Goal: Information Seeking & Learning: Learn about a topic

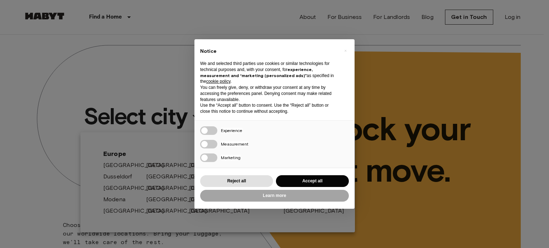
click at [288, 177] on button "Accept all" at bounding box center [312, 181] width 73 height 12
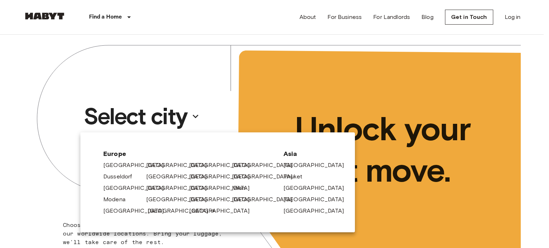
click at [161, 209] on link "[GEOGRAPHIC_DATA]" at bounding box center [182, 211] width 68 height 9
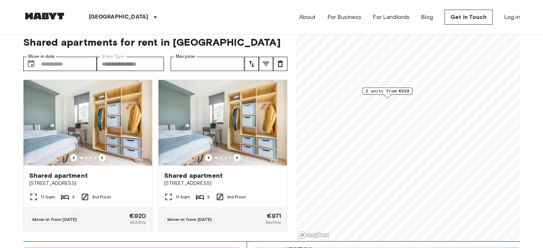
scroll to position [7, 0]
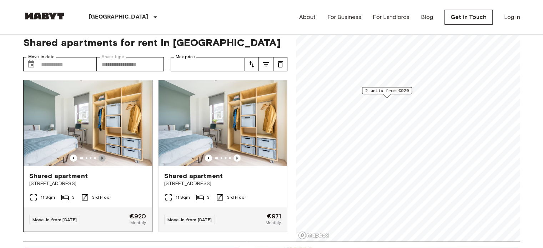
click at [101, 157] on icon "Previous image" at bounding box center [101, 158] width 1 height 3
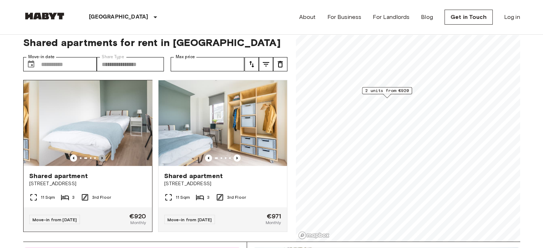
click at [101, 157] on icon "Previous image" at bounding box center [101, 158] width 1 height 3
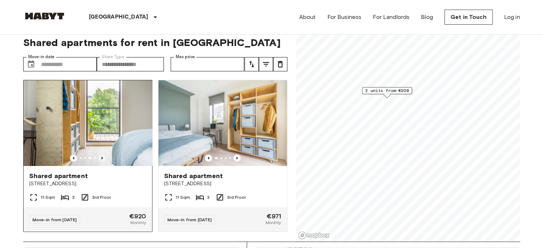
click at [101, 157] on icon "Previous image" at bounding box center [101, 158] width 1 height 3
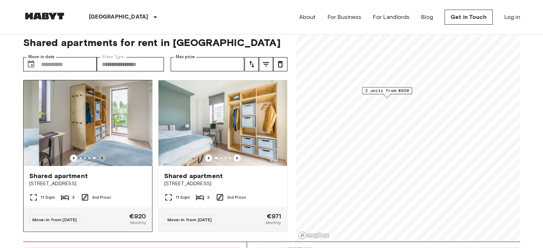
click at [101, 157] on icon "Previous image" at bounding box center [101, 158] width 1 height 3
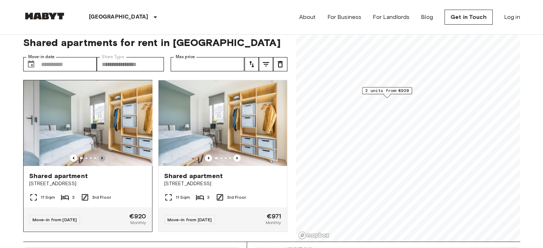
click at [101, 157] on icon "Previous image" at bounding box center [101, 158] width 1 height 3
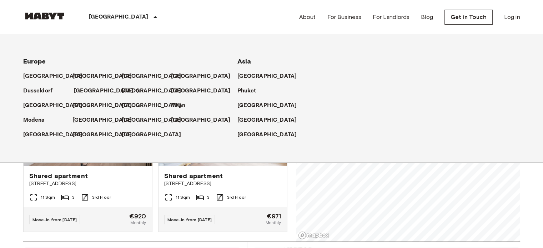
click at [75, 91] on p "[GEOGRAPHIC_DATA]" at bounding box center [104, 91] width 60 height 9
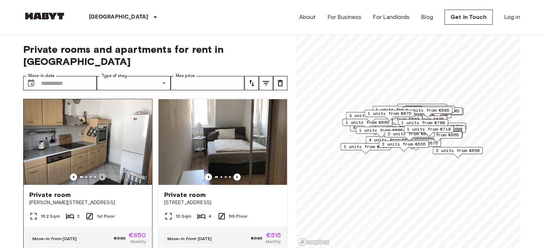
click at [99, 174] on icon "Previous image" at bounding box center [102, 177] width 7 height 7
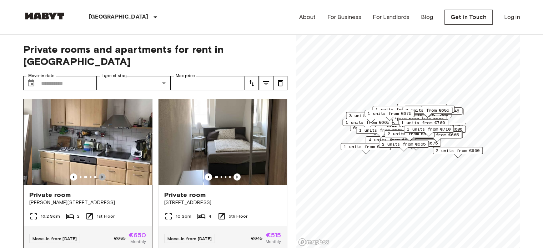
click at [99, 174] on icon "Previous image" at bounding box center [102, 177] width 7 height 7
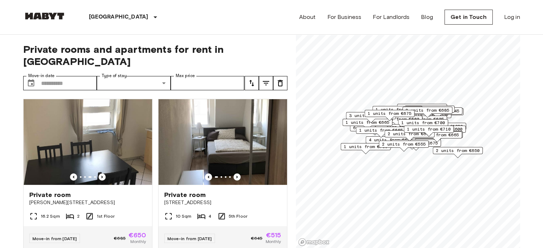
click at [51, 15] on img at bounding box center [44, 16] width 43 height 7
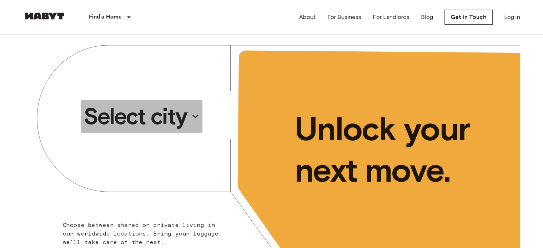
click at [159, 124] on p "Select city" at bounding box center [136, 116] width 104 height 29
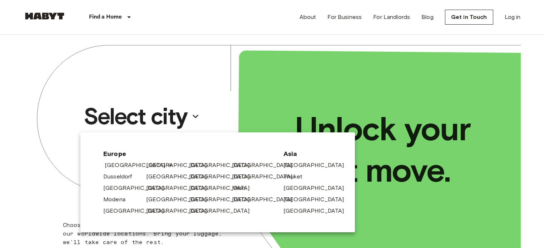
click at [125, 164] on link "[GEOGRAPHIC_DATA]" at bounding box center [139, 165] width 68 height 9
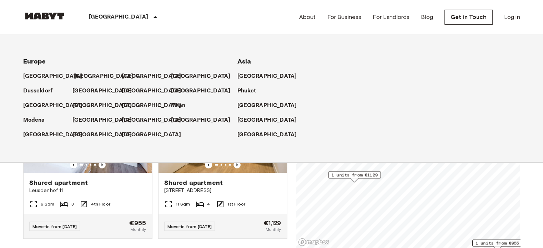
click at [80, 76] on p "[GEOGRAPHIC_DATA]" at bounding box center [104, 76] width 60 height 9
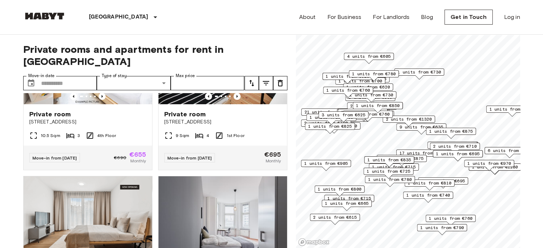
scroll to position [239, 0]
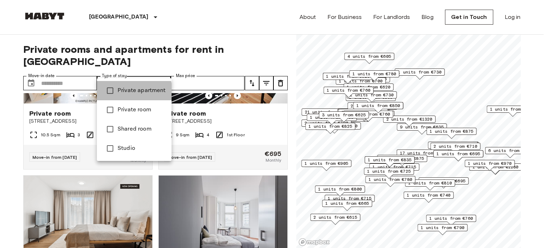
click at [119, 92] on span "Private apartment" at bounding box center [142, 90] width 48 height 9
type input "**********"
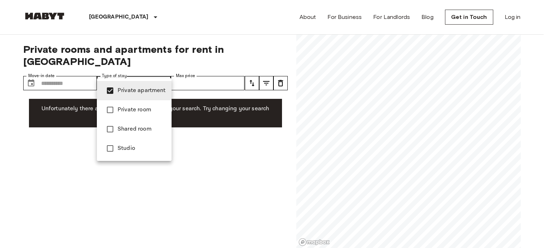
click at [99, 16] on div at bounding box center [274, 124] width 549 height 248
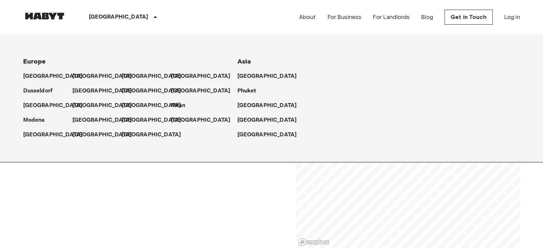
click at [99, 16] on p "[GEOGRAPHIC_DATA]" at bounding box center [119, 17] width 60 height 9
click at [131, 74] on p "[GEOGRAPHIC_DATA]" at bounding box center [153, 76] width 60 height 9
